Goal: Information Seeking & Learning: Learn about a topic

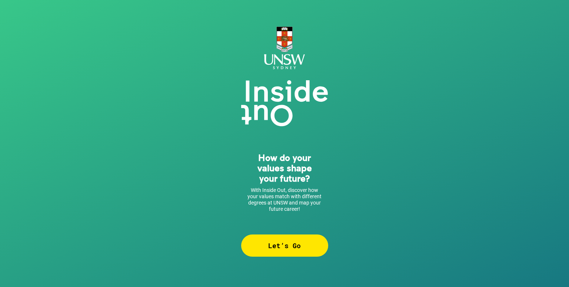
click at [284, 251] on div "Let’s Go" at bounding box center [284, 246] width 87 height 22
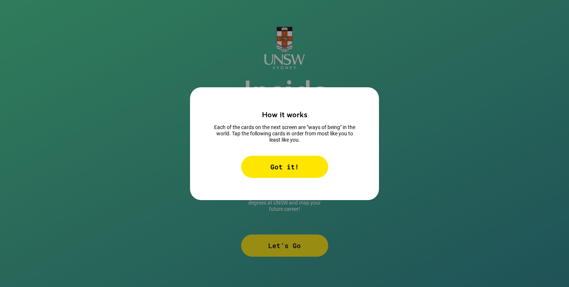
click at [272, 168] on div "Got it!" at bounding box center [284, 167] width 87 height 22
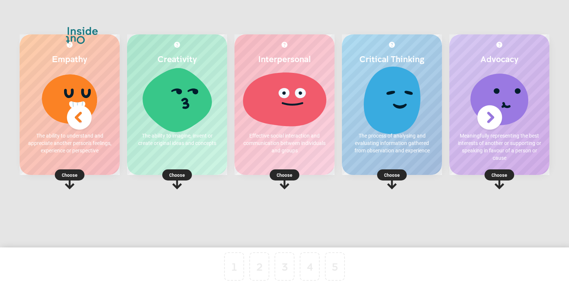
click at [84, 117] on img at bounding box center [79, 118] width 30 height 30
click at [100, 110] on div at bounding box center [69, 99] width 85 height 56
click at [68, 177] on p "Choose" at bounding box center [70, 175] width 100 height 7
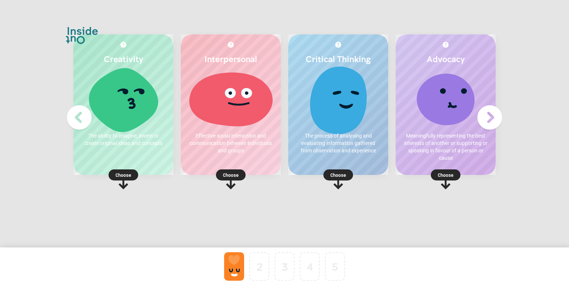
click at [445, 173] on p "Choose" at bounding box center [446, 175] width 100 height 7
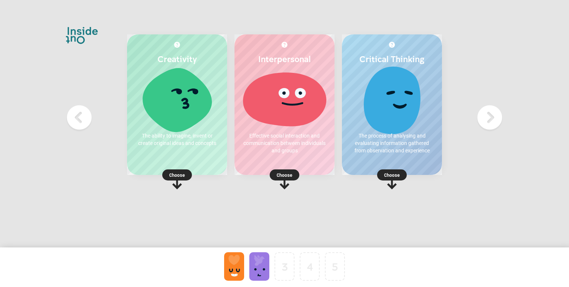
click at [288, 174] on p "Choose" at bounding box center [284, 175] width 100 height 7
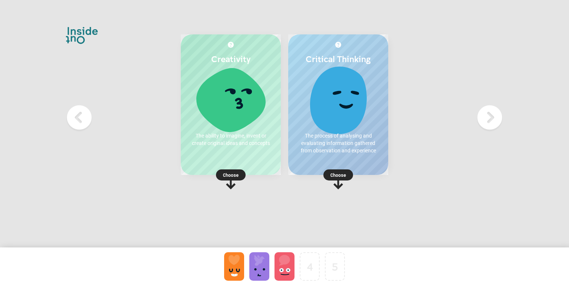
click at [233, 176] on p "Choose" at bounding box center [231, 175] width 100 height 7
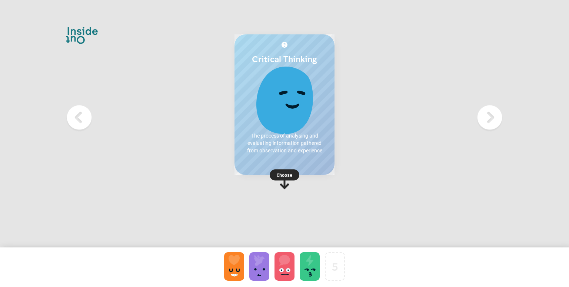
click at [284, 175] on p "Choose" at bounding box center [284, 175] width 100 height 7
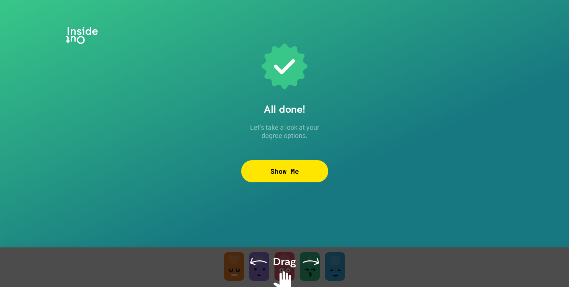
click at [286, 250] on div at bounding box center [284, 277] width 569 height 58
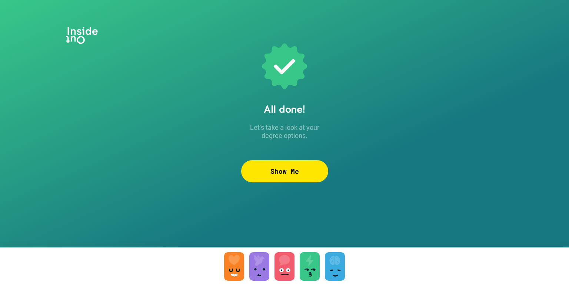
click at [289, 179] on div "Show Me" at bounding box center [284, 171] width 87 height 22
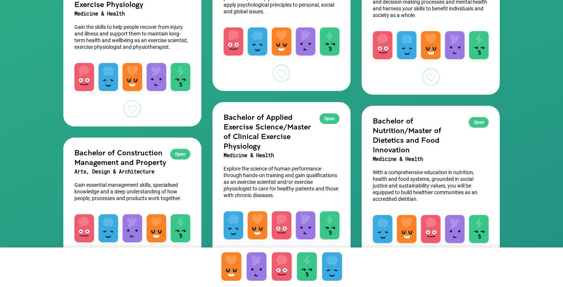
scroll to position [612, 0]
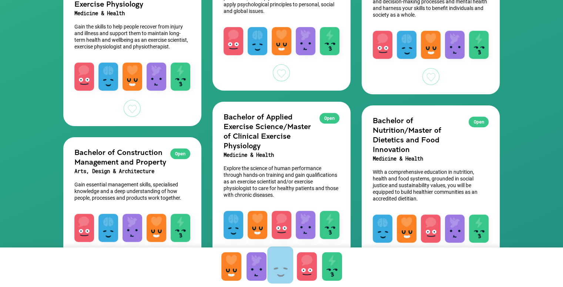
drag, startPoint x: 332, startPoint y: 267, endPoint x: 280, endPoint y: 266, distance: 51.9
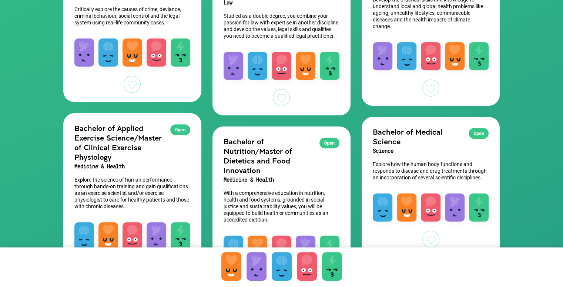
scroll to position [318, 0]
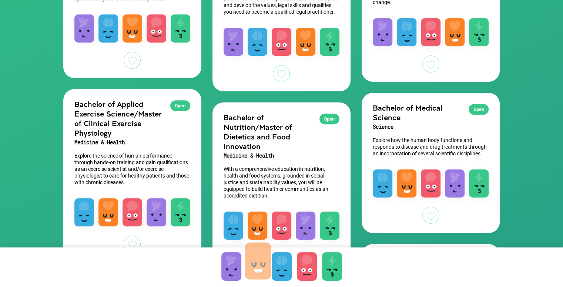
drag, startPoint x: 236, startPoint y: 266, endPoint x: 263, endPoint y: 260, distance: 27.6
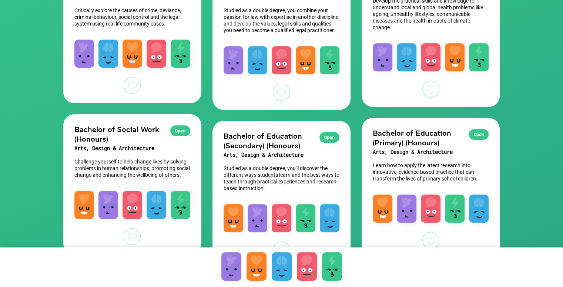
scroll to position [142, 0]
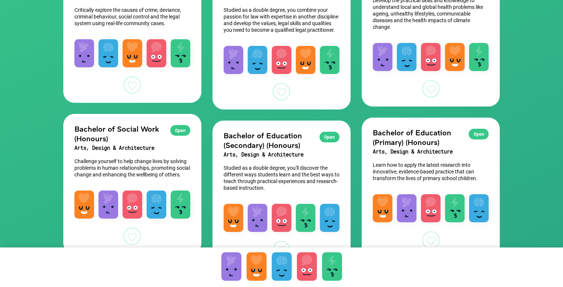
click at [243, 181] on p "Studied as a double degree, you'll discover the different ways students learn a…" at bounding box center [282, 178] width 116 height 27
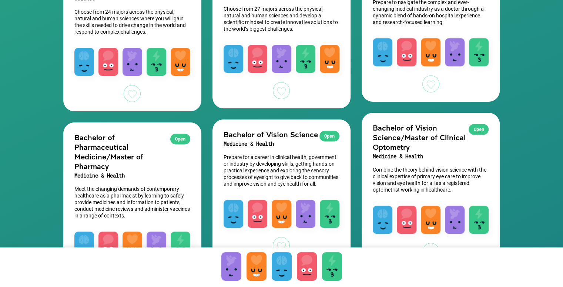
scroll to position [969, 0]
